Goal: Transaction & Acquisition: Book appointment/travel/reservation

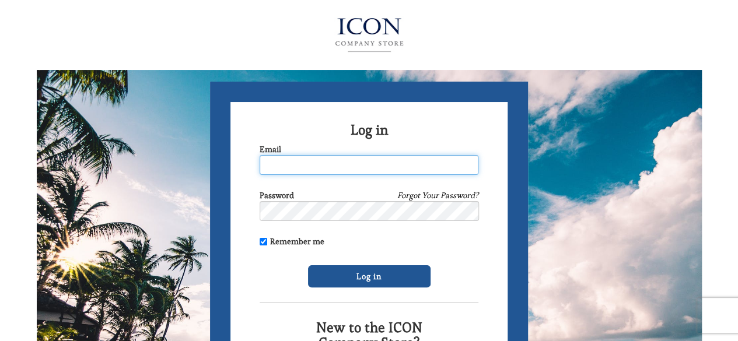
click at [302, 164] on input "Email" at bounding box center [368, 165] width 219 height 20
type input "gregory.rosenblum@cbs.com"
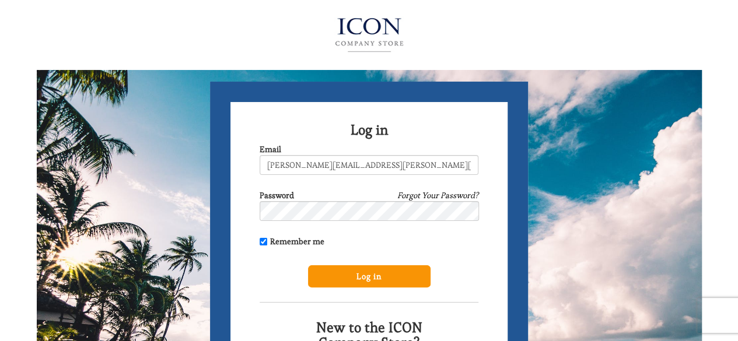
click at [384, 279] on input "Log in" at bounding box center [369, 276] width 122 height 22
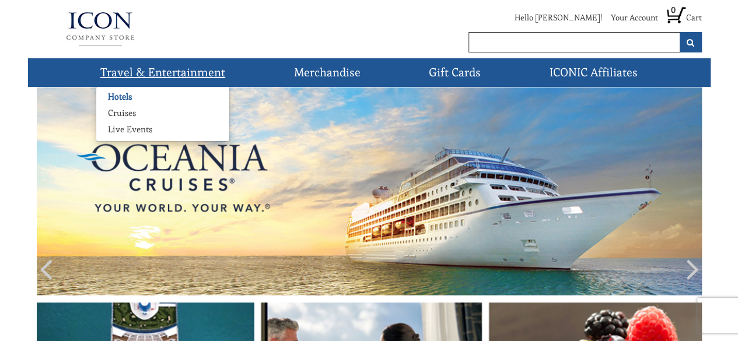
click at [116, 102] on link "Hotels" at bounding box center [119, 97] width 47 height 12
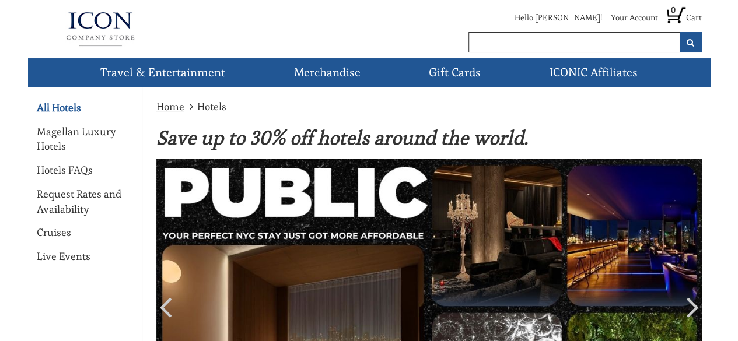
click at [42, 106] on link "All Hotels" at bounding box center [59, 107] width 44 height 15
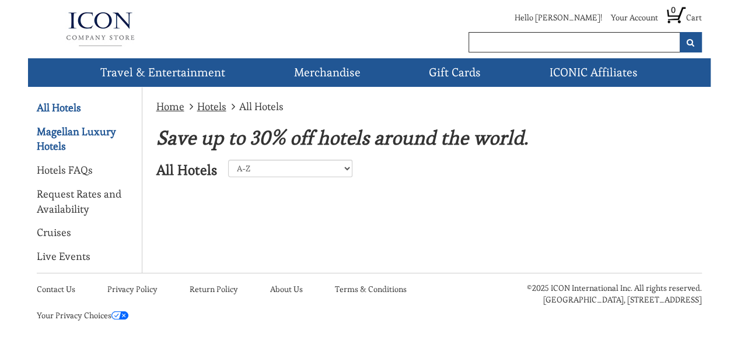
click at [42, 137] on link "Magellan Luxury Hotels" at bounding box center [85, 139] width 96 height 30
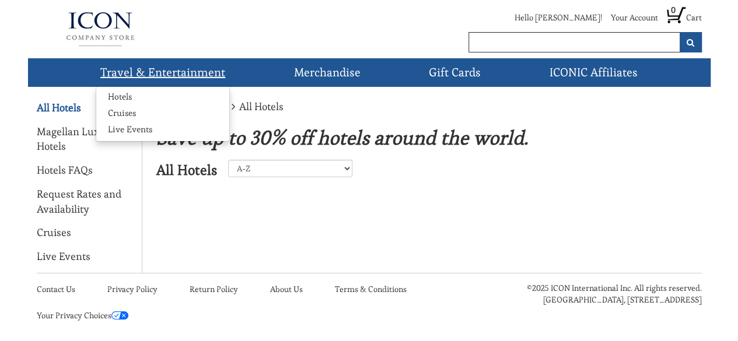
click at [169, 69] on link "Travel & Entertainment" at bounding box center [163, 72] width 134 height 29
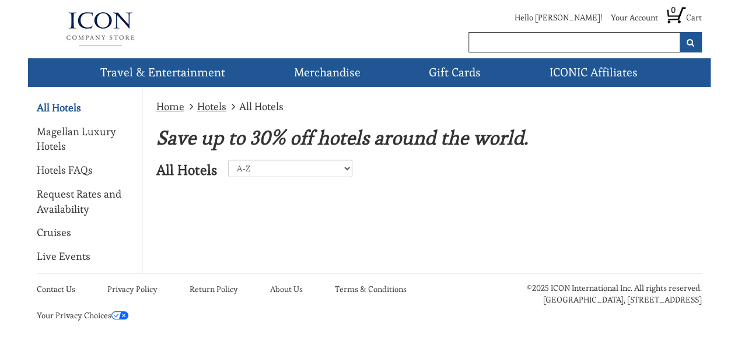
click at [99, 30] on img at bounding box center [100, 29] width 127 height 47
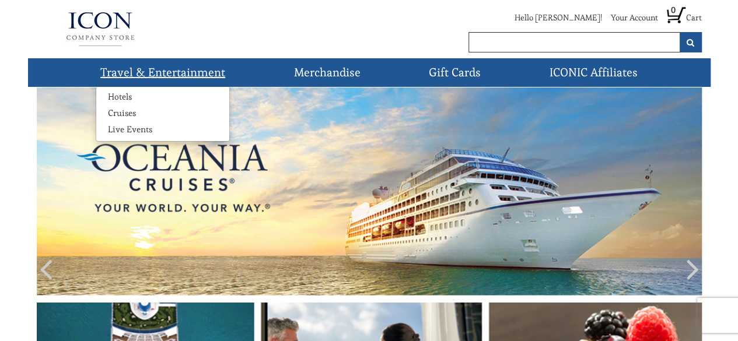
click at [124, 72] on link "Travel & Entertainment" at bounding box center [163, 72] width 134 height 29
click at [117, 95] on link "Hotels" at bounding box center [119, 97] width 47 height 12
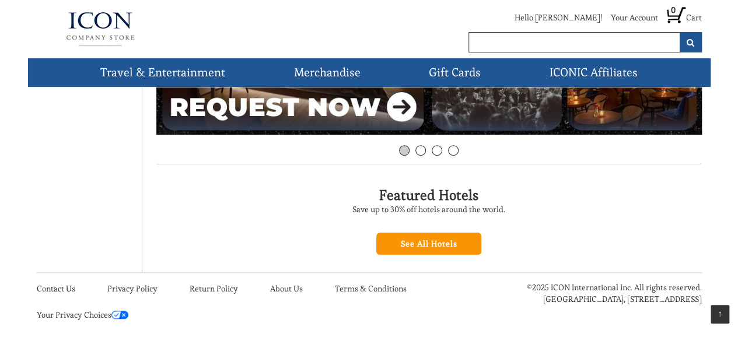
scroll to position [327, 0]
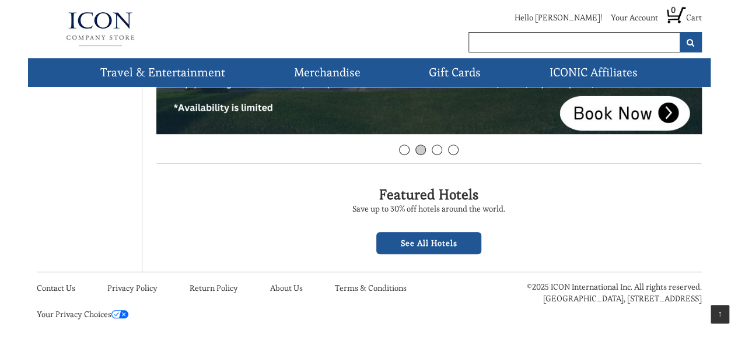
click at [431, 245] on link "See All Hotels" at bounding box center [428, 243] width 105 height 22
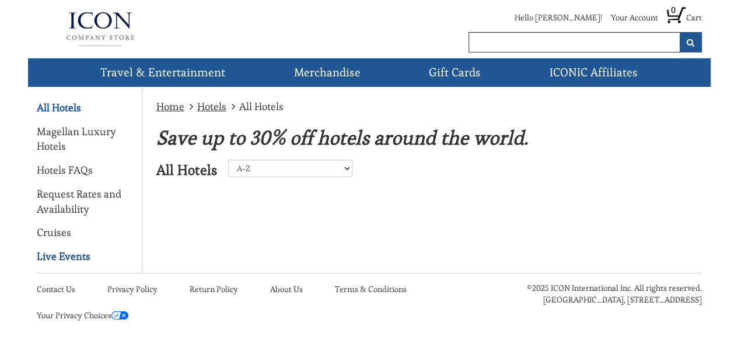
click at [48, 258] on link "Live Events" at bounding box center [64, 256] width 54 height 15
click at [257, 164] on select "A-Z Z-A United States Caribbean Mexico Europe Asia Perillo Tours Africa Central…" at bounding box center [290, 168] width 124 height 17
select select "3"
click at [228, 160] on select "A-Z Z-A United States Caribbean Mexico Europe Asia Perillo Tours Africa Central…" at bounding box center [290, 168] width 124 height 17
click at [204, 190] on div "Home Hotels All Hotels Save up to 30% off hotels around the world. All Hotels A…" at bounding box center [426, 147] width 569 height 120
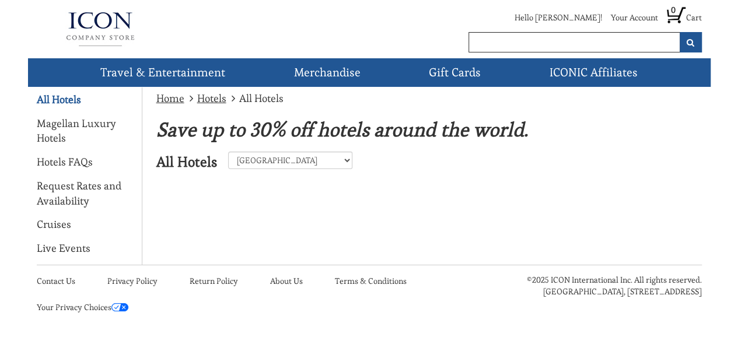
scroll to position [9, 0]
click at [49, 122] on link "Magellan Luxury Hotels" at bounding box center [85, 130] width 96 height 30
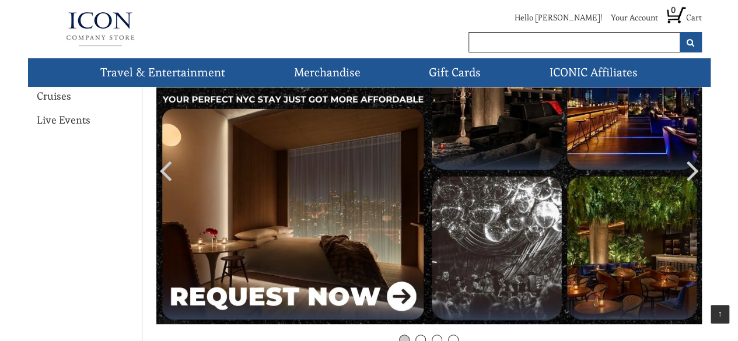
scroll to position [138, 0]
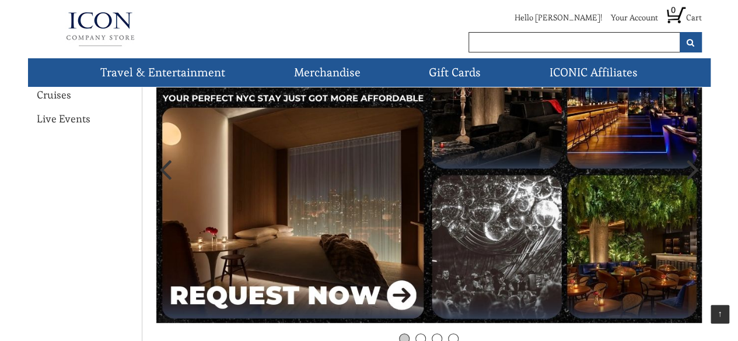
click at [692, 170] on icon at bounding box center [692, 169] width 12 height 35
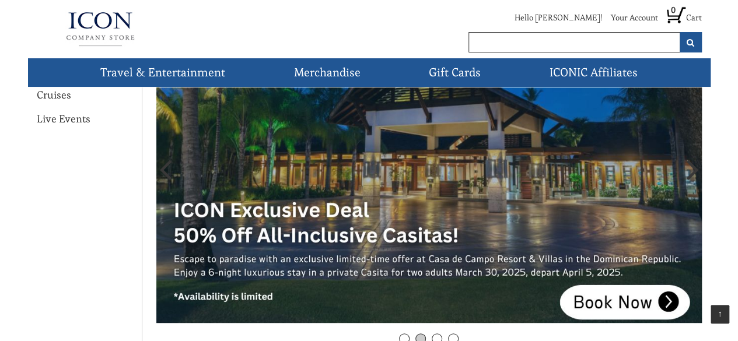
click at [686, 172] on icon at bounding box center [692, 169] width 12 height 35
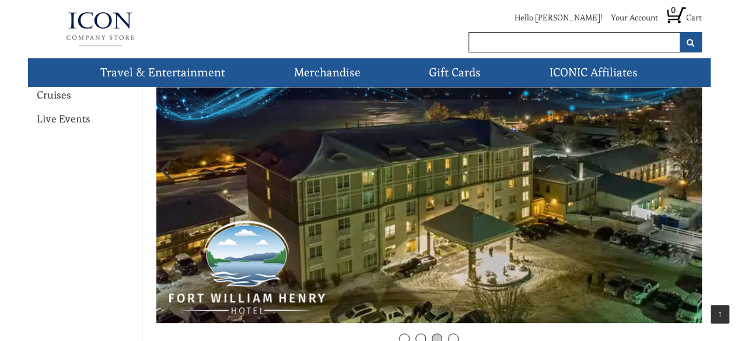
click at [686, 172] on icon at bounding box center [692, 169] width 12 height 35
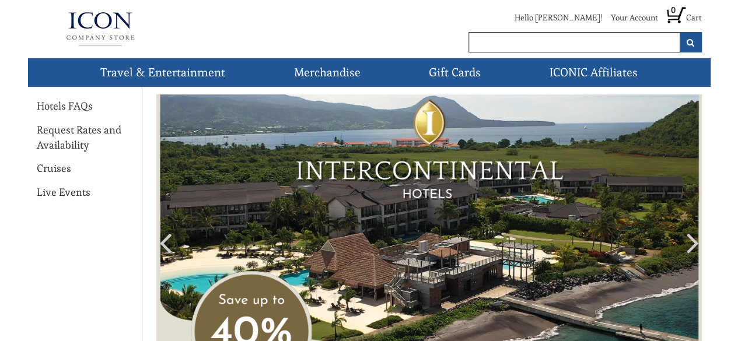
scroll to position [42, 0]
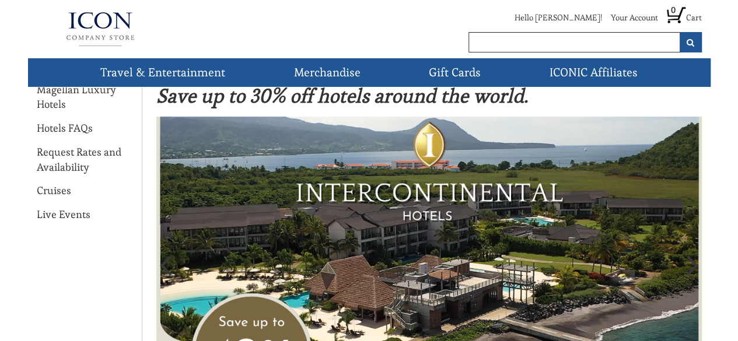
click at [485, 207] on img at bounding box center [428, 268] width 545 height 303
click at [56, 156] on link "Request Rates and Availability" at bounding box center [85, 160] width 96 height 30
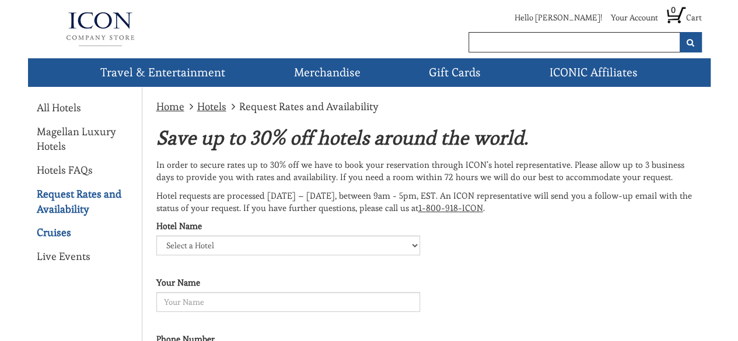
click at [48, 228] on link "Cruises" at bounding box center [54, 232] width 34 height 15
click at [415, 250] on select "Select a Hotel" at bounding box center [288, 246] width 264 height 20
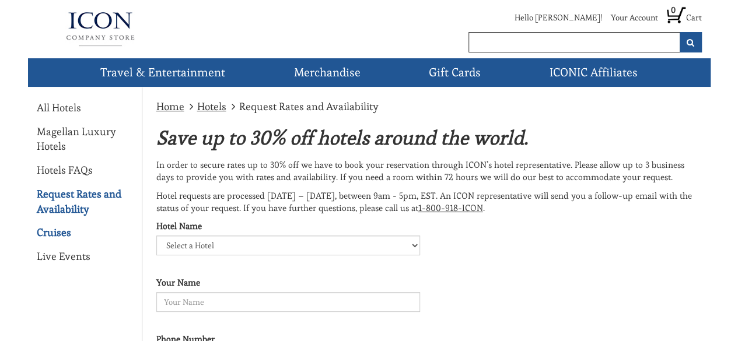
click at [41, 233] on link "Cruises" at bounding box center [54, 232] width 34 height 15
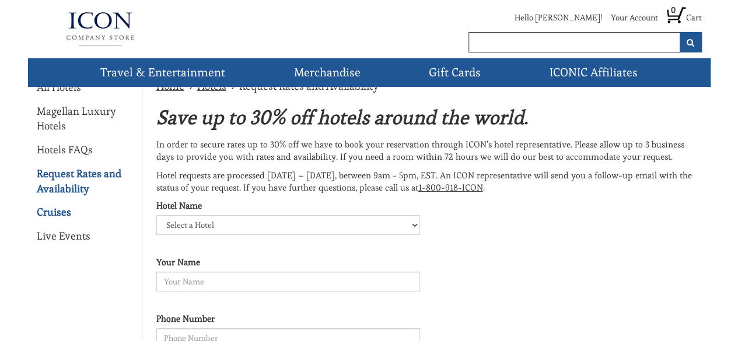
scroll to position [23, 0]
